Goal: Transaction & Acquisition: Purchase product/service

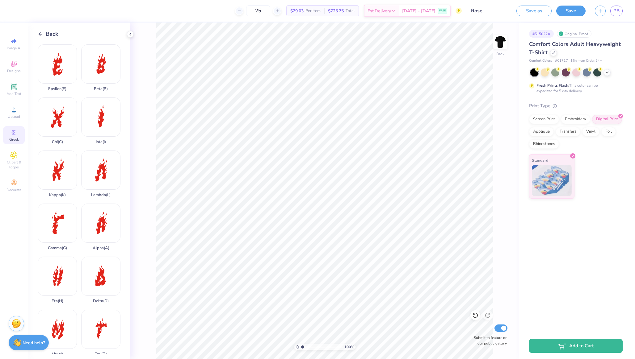
scroll to position [328, 0]
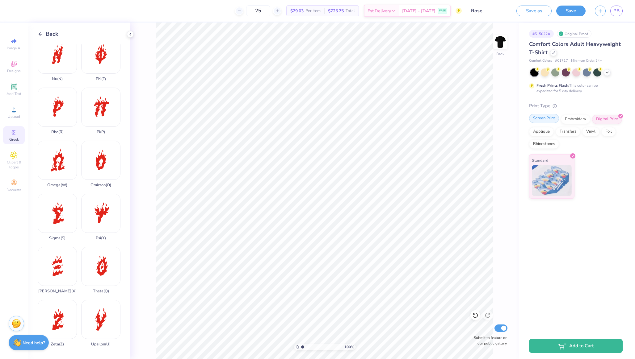
click at [548, 119] on div "Screen Print" at bounding box center [544, 118] width 30 height 9
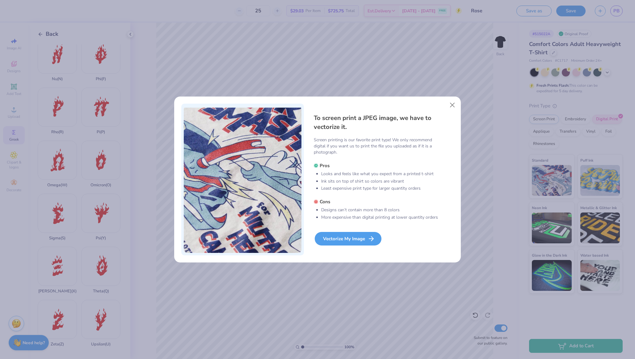
click at [355, 240] on div "Vectorize My Image" at bounding box center [348, 239] width 67 height 14
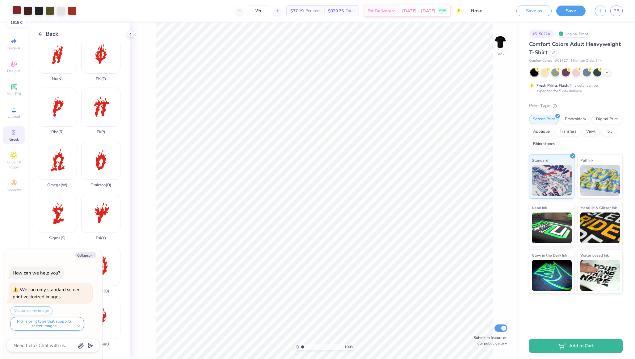
click at [13, 8] on div at bounding box center [16, 10] width 9 height 9
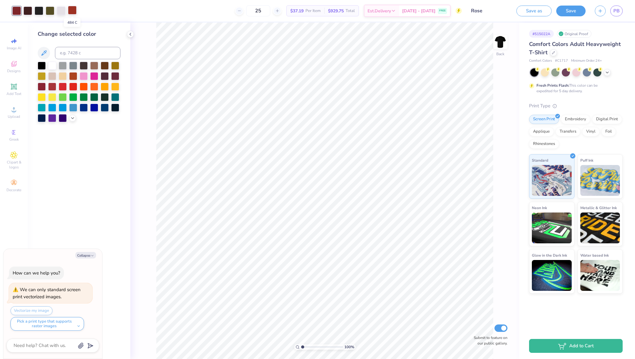
click at [73, 10] on div at bounding box center [72, 10] width 9 height 9
click at [43, 86] on div at bounding box center [42, 86] width 8 height 8
type textarea "x"
click at [115, 19] on div "25 $37.19 Per Item $929.75 Total Est. Delivery Sep 14 - 17 FREE" at bounding box center [271, 11] width 380 height 22
click at [59, 9] on div at bounding box center [61, 10] width 9 height 9
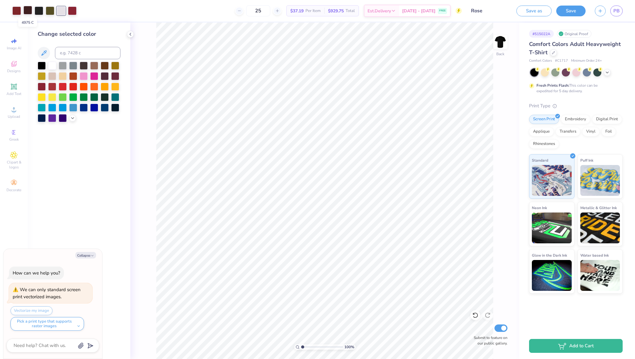
click at [27, 11] on div at bounding box center [27, 10] width 9 height 9
click at [42, 86] on div at bounding box center [42, 86] width 8 height 8
click at [17, 10] on div at bounding box center [16, 10] width 9 height 9
click at [39, 86] on div at bounding box center [42, 86] width 8 height 8
click at [72, 11] on div at bounding box center [72, 10] width 9 height 9
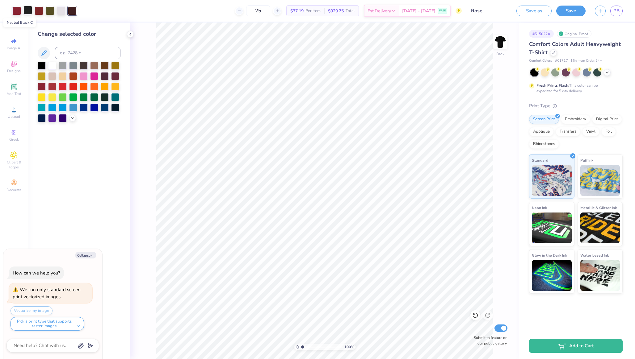
click at [27, 8] on div at bounding box center [27, 10] width 9 height 9
click at [113, 77] on div at bounding box center [115, 76] width 8 height 8
type textarea "x"
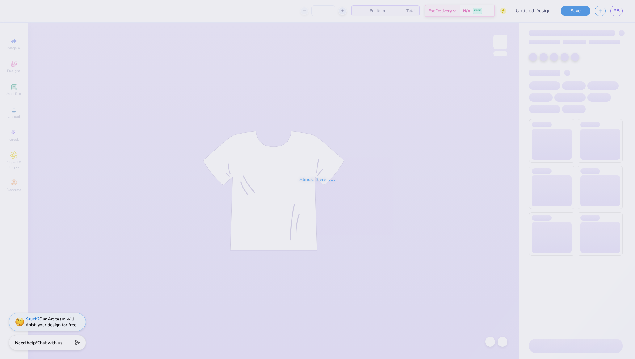
type input "Rose"
type input "15"
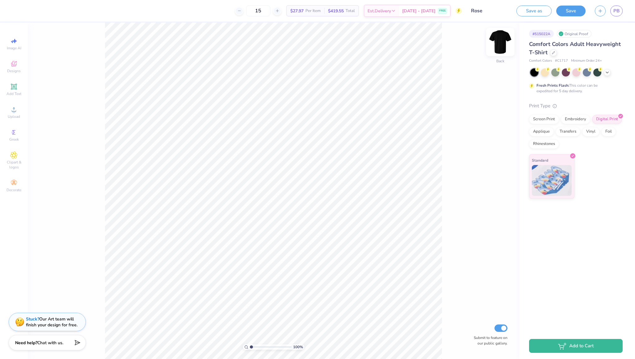
click at [496, 46] on img at bounding box center [500, 42] width 25 height 25
click at [11, 118] on span "Upload" at bounding box center [14, 116] width 12 height 5
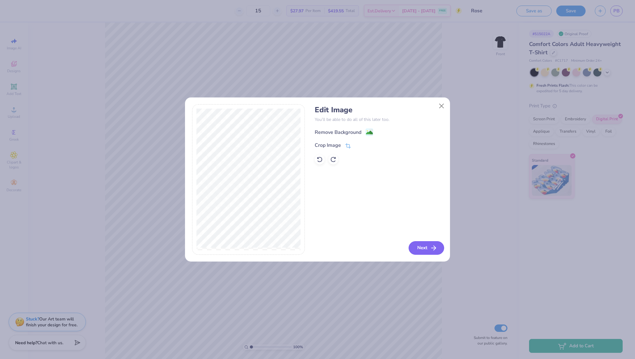
click at [430, 245] on icon "button" at bounding box center [433, 248] width 7 height 7
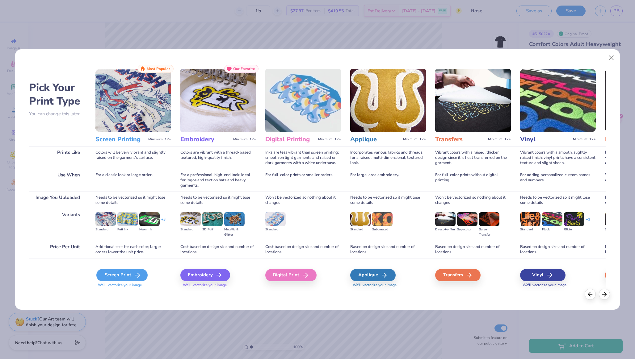
click at [114, 273] on div "Screen Print" at bounding box center [121, 275] width 51 height 12
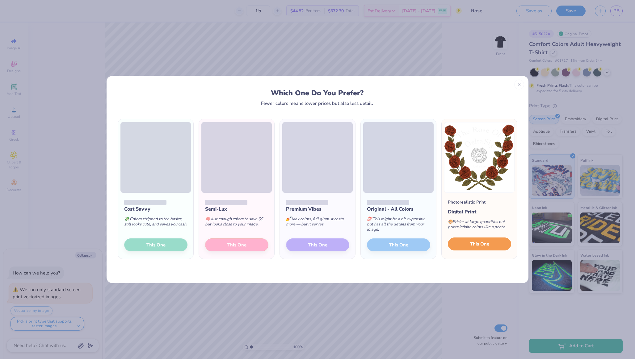
click at [466, 239] on button "This One" at bounding box center [479, 244] width 63 height 13
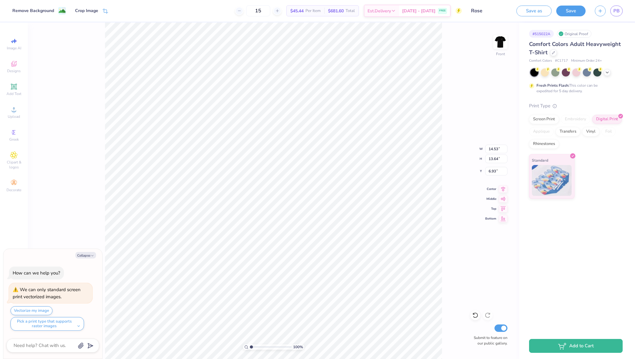
type textarea "x"
type input "13.98"
type input "13.13"
type input "7.44"
type textarea "x"
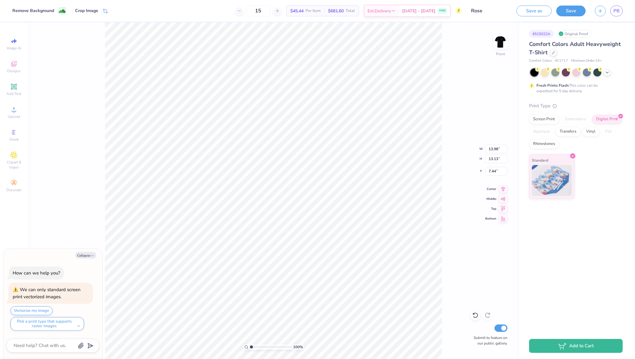
type input "4.51"
type textarea "x"
click at [569, 9] on button "Save" at bounding box center [570, 10] width 29 height 11
